Goal: Task Accomplishment & Management: Use online tool/utility

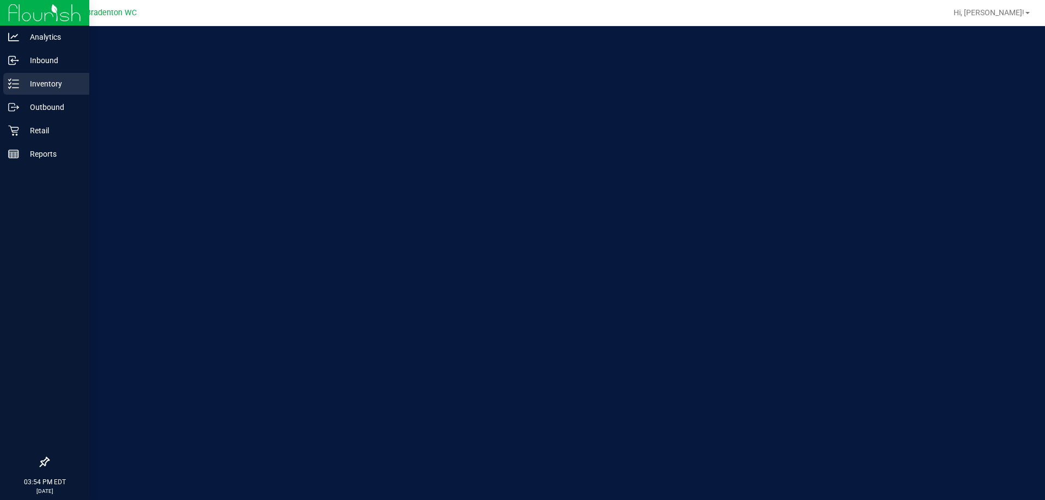
click at [29, 85] on p "Inventory" at bounding box center [51, 83] width 65 height 13
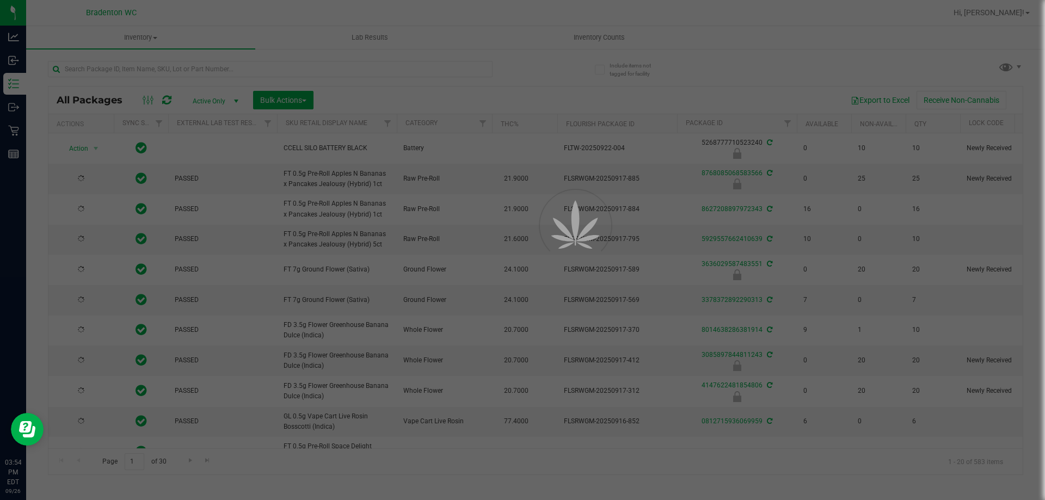
click at [214, 67] on div at bounding box center [522, 250] width 1045 height 500
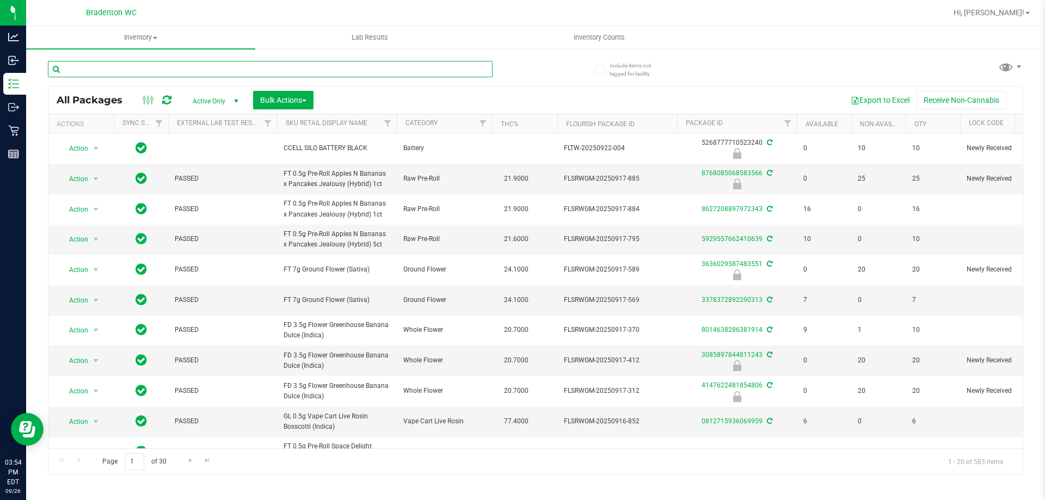
click at [214, 67] on input "text" at bounding box center [270, 69] width 445 height 16
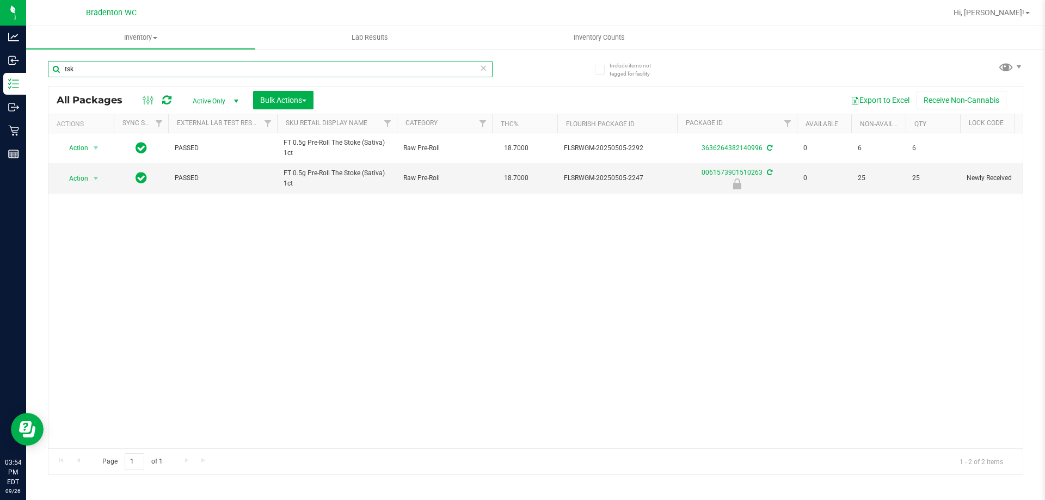
type input "tsk"
click at [388, 272] on div "Action Action Adjust qty Create package Edit attributes Global inventory Locate…" at bounding box center [535, 290] width 974 height 315
click at [95, 179] on span "select" at bounding box center [95, 178] width 9 height 9
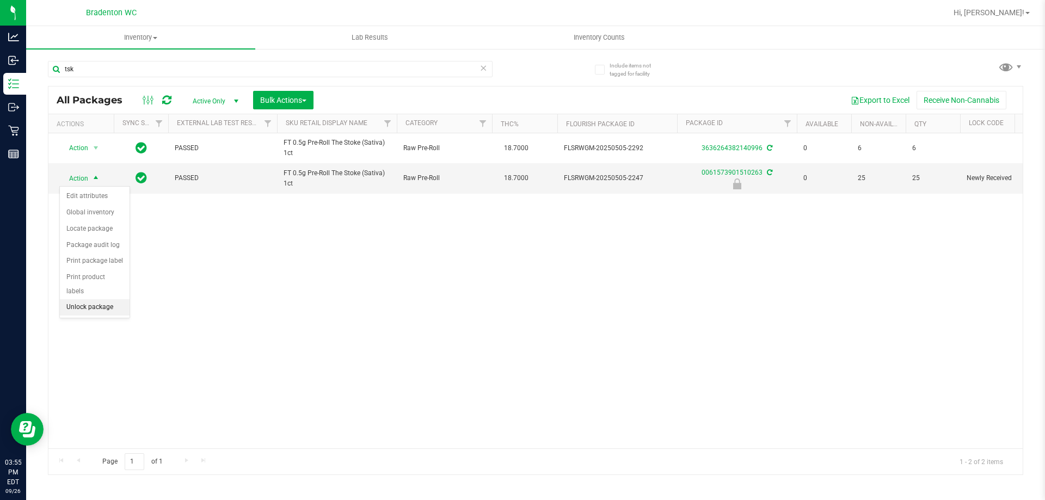
click at [106, 300] on li "Unlock package" at bounding box center [95, 307] width 70 height 16
